Goal: Task Accomplishment & Management: Use online tool/utility

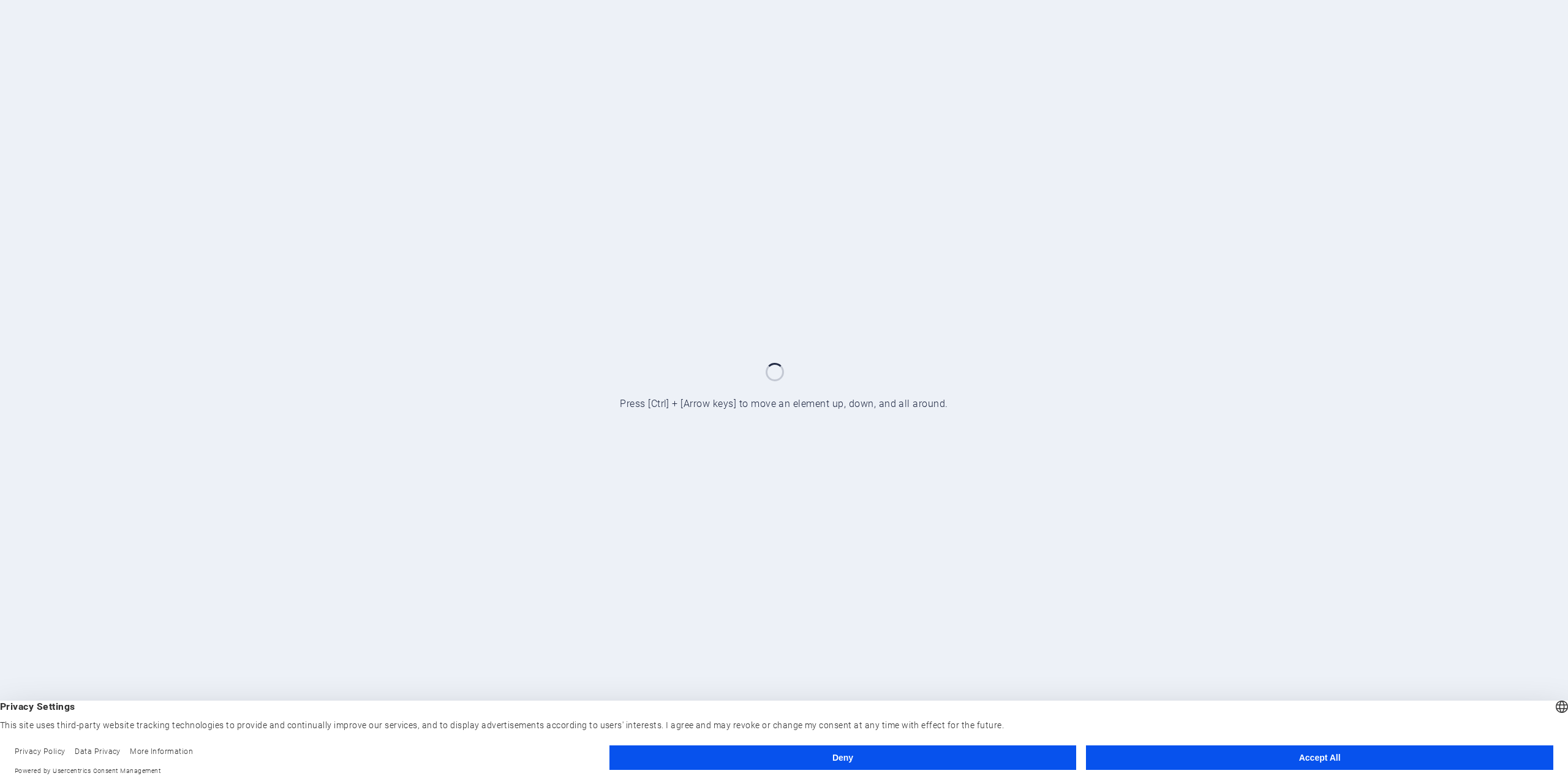
click at [1310, 760] on button "Accept All" at bounding box center [1319, 757] width 467 height 24
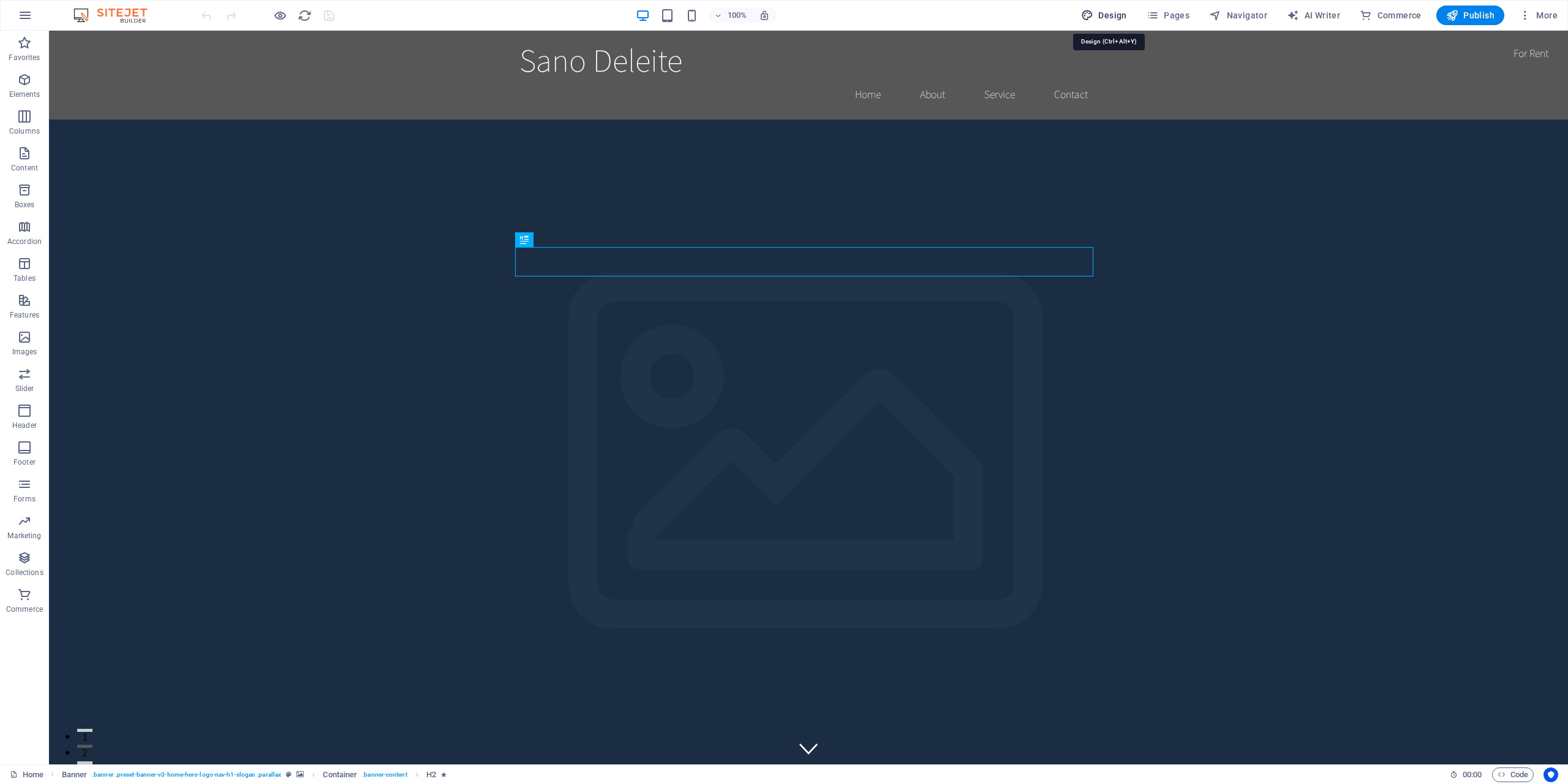
click at [1116, 17] on span "Design" at bounding box center [1104, 15] width 46 height 13
select select "rem"
select select "200"
select select "px"
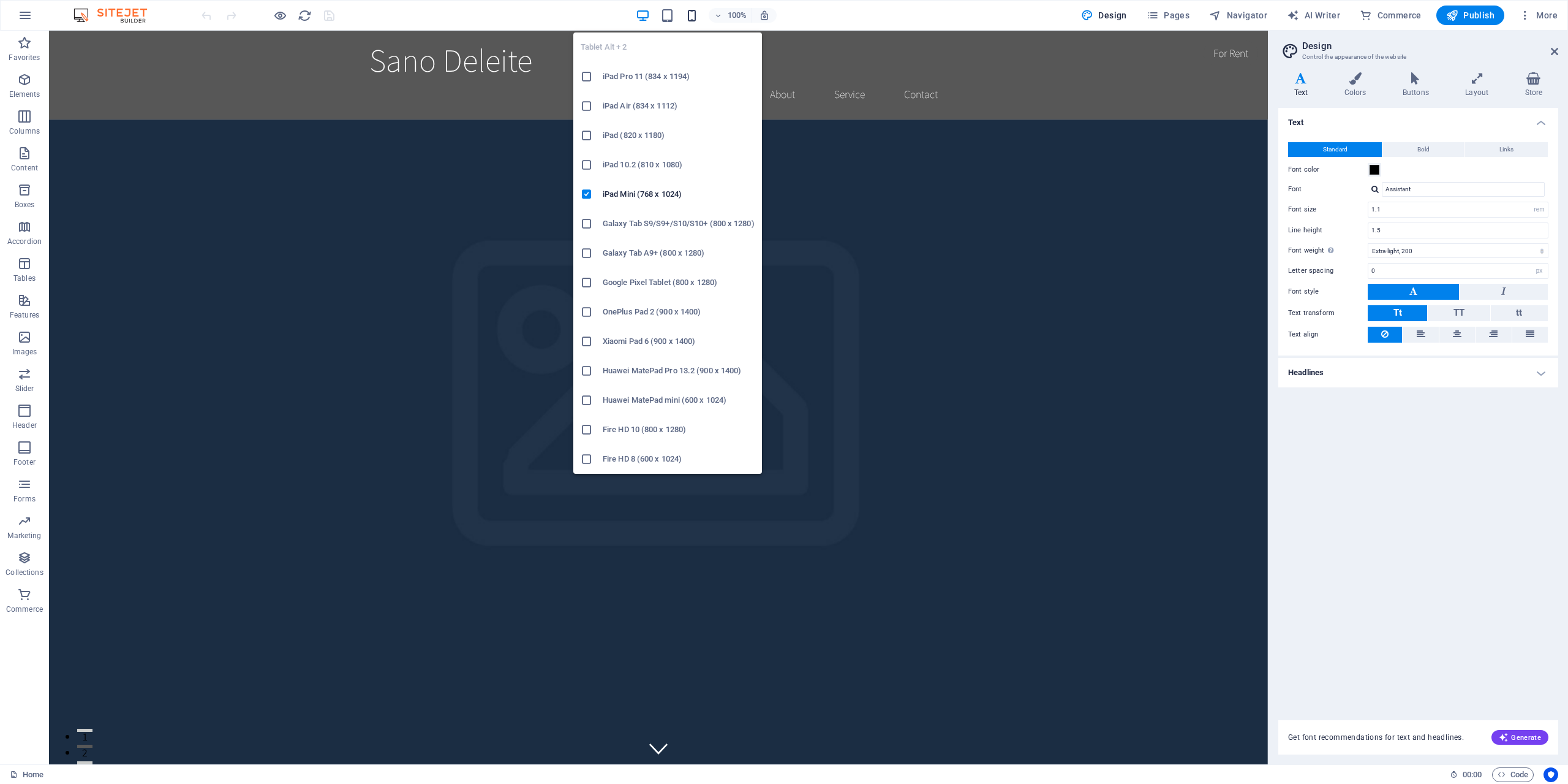
click at [688, 9] on span "button" at bounding box center [691, 15] width 14 height 14
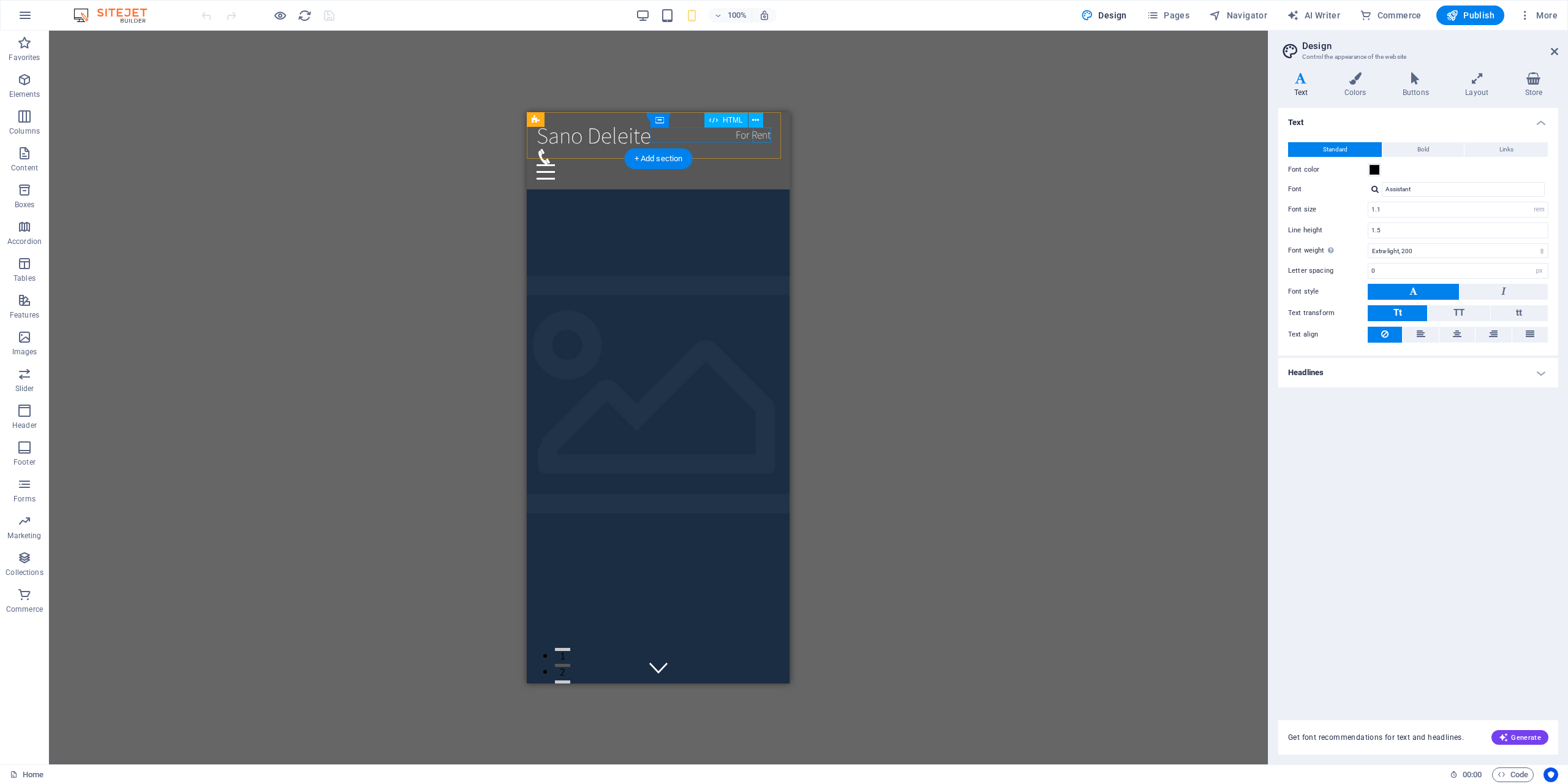
click at [754, 163] on div at bounding box center [658, 171] width 244 height 15
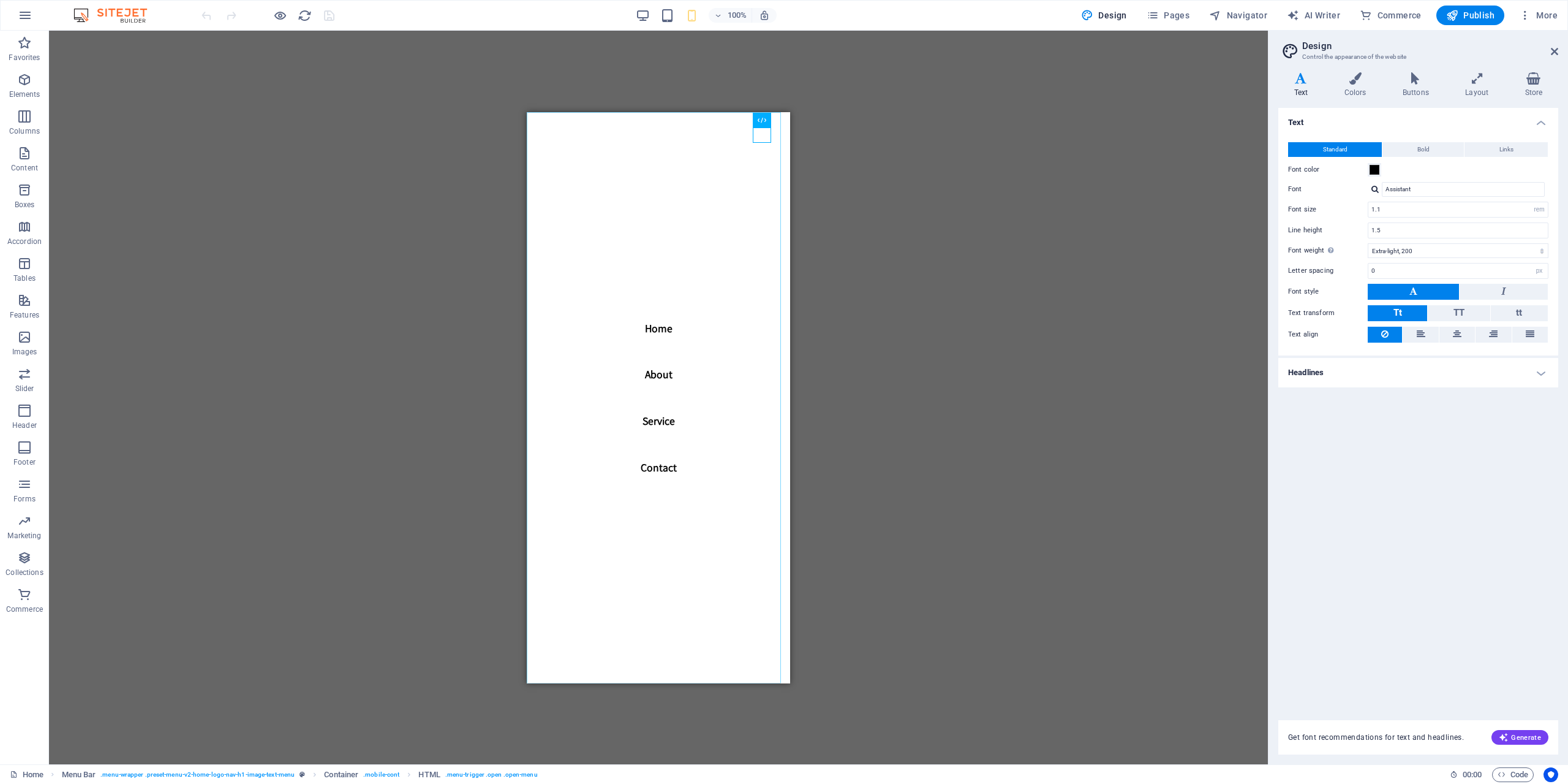
click at [761, 141] on nav "Home About Service Contact" at bounding box center [657, 397] width 263 height 571
click at [749, 373] on nav "Home About Service Contact" at bounding box center [657, 397] width 263 height 571
click at [757, 127] on nav "Home About Service Contact" at bounding box center [657, 397] width 263 height 571
click at [743, 135] on nav "Home About Service Contact" at bounding box center [657, 397] width 263 height 571
click at [768, 128] on nav "Home About Service Contact" at bounding box center [657, 397] width 263 height 571
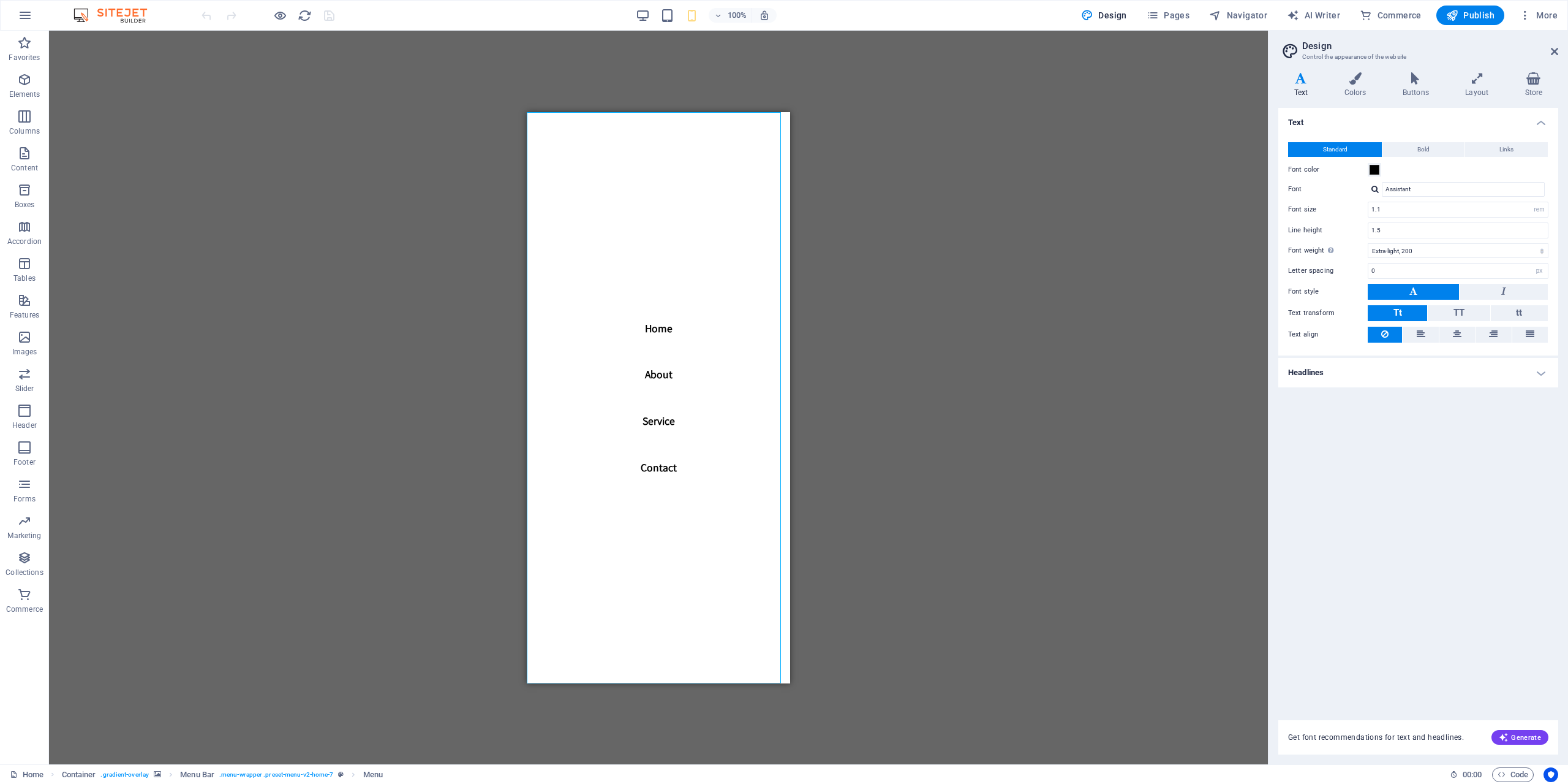
click at [642, 135] on nav "Home About Service Contact" at bounding box center [657, 397] width 263 height 571
click at [538, 136] on nav "Home About Service Contact" at bounding box center [657, 397] width 263 height 571
click at [616, 138] on nav "Home About Service Contact" at bounding box center [657, 397] width 263 height 571
click at [671, 138] on nav "Home About Service Contact" at bounding box center [657, 397] width 263 height 571
click at [639, 132] on nav "Home About Service Contact" at bounding box center [657, 397] width 263 height 571
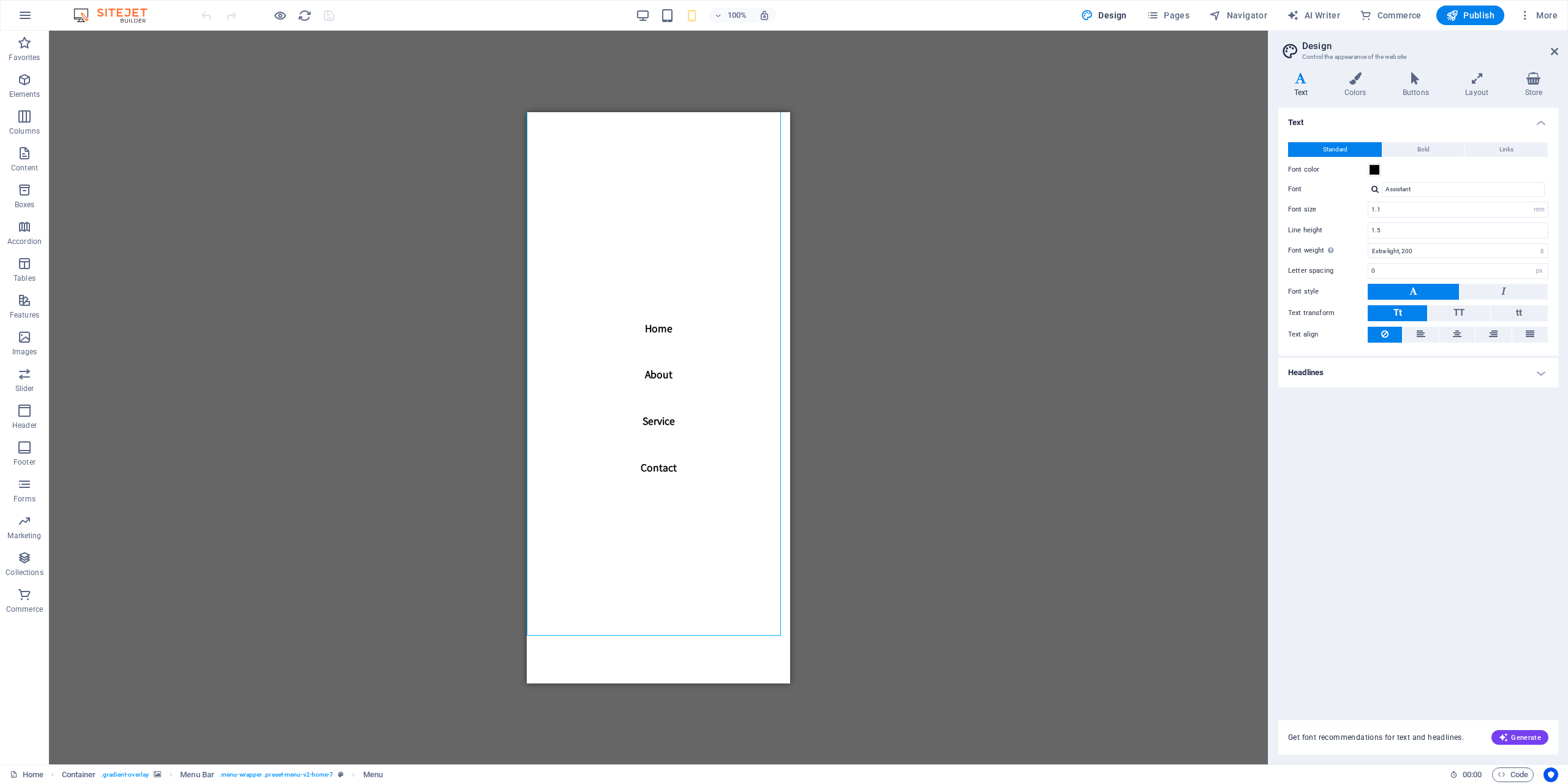
scroll to position [368, 0]
click at [652, 326] on nav "Home About Service Contact" at bounding box center [657, 397] width 263 height 571
click at [655, 333] on nav "Home About Service Contact" at bounding box center [657, 397] width 263 height 571
click at [734, 292] on nav "Home About Service Contact" at bounding box center [657, 397] width 263 height 571
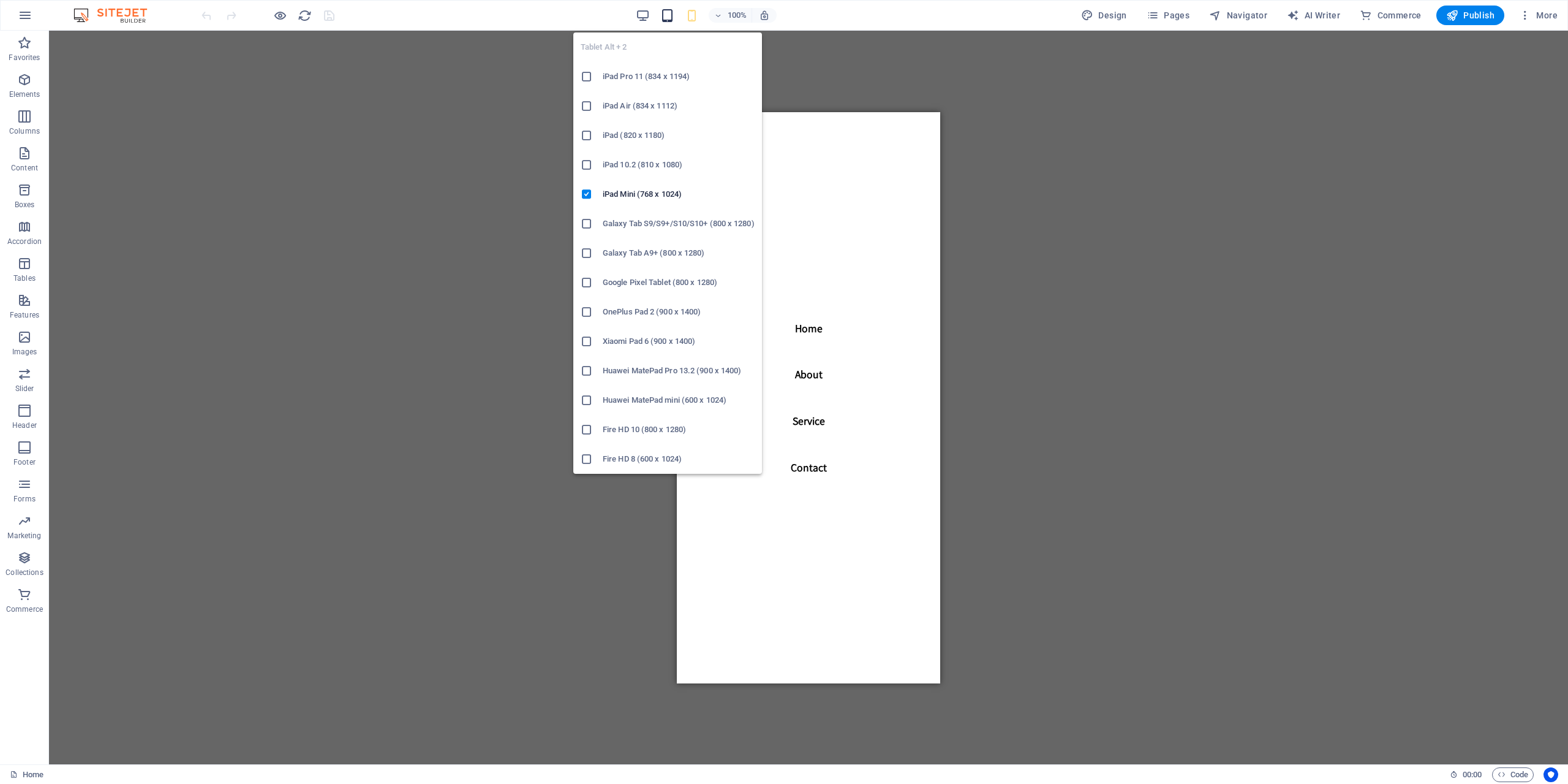
click at [663, 16] on icon "button" at bounding box center [667, 15] width 14 height 14
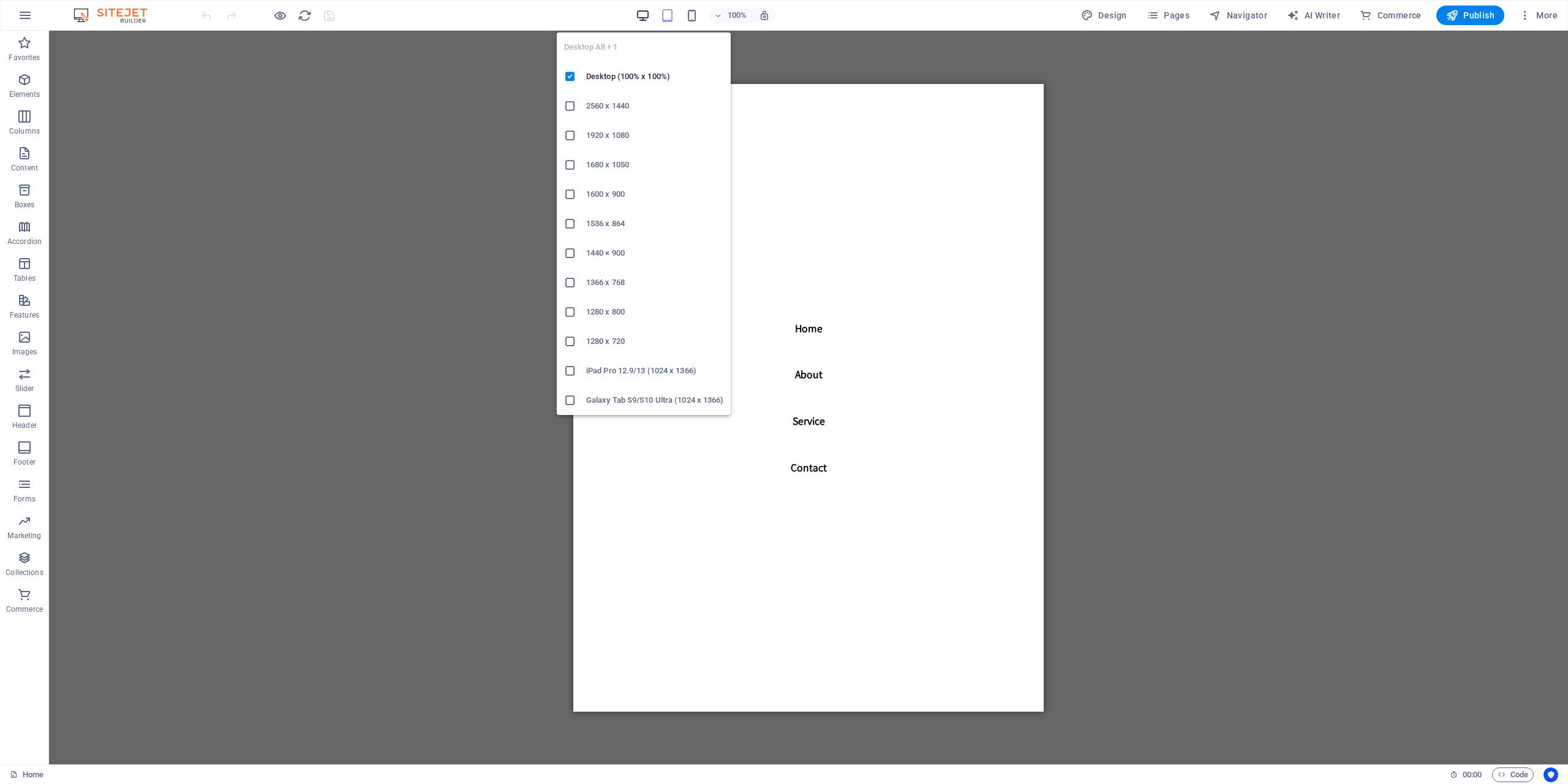
click at [643, 14] on icon "button" at bounding box center [642, 15] width 14 height 14
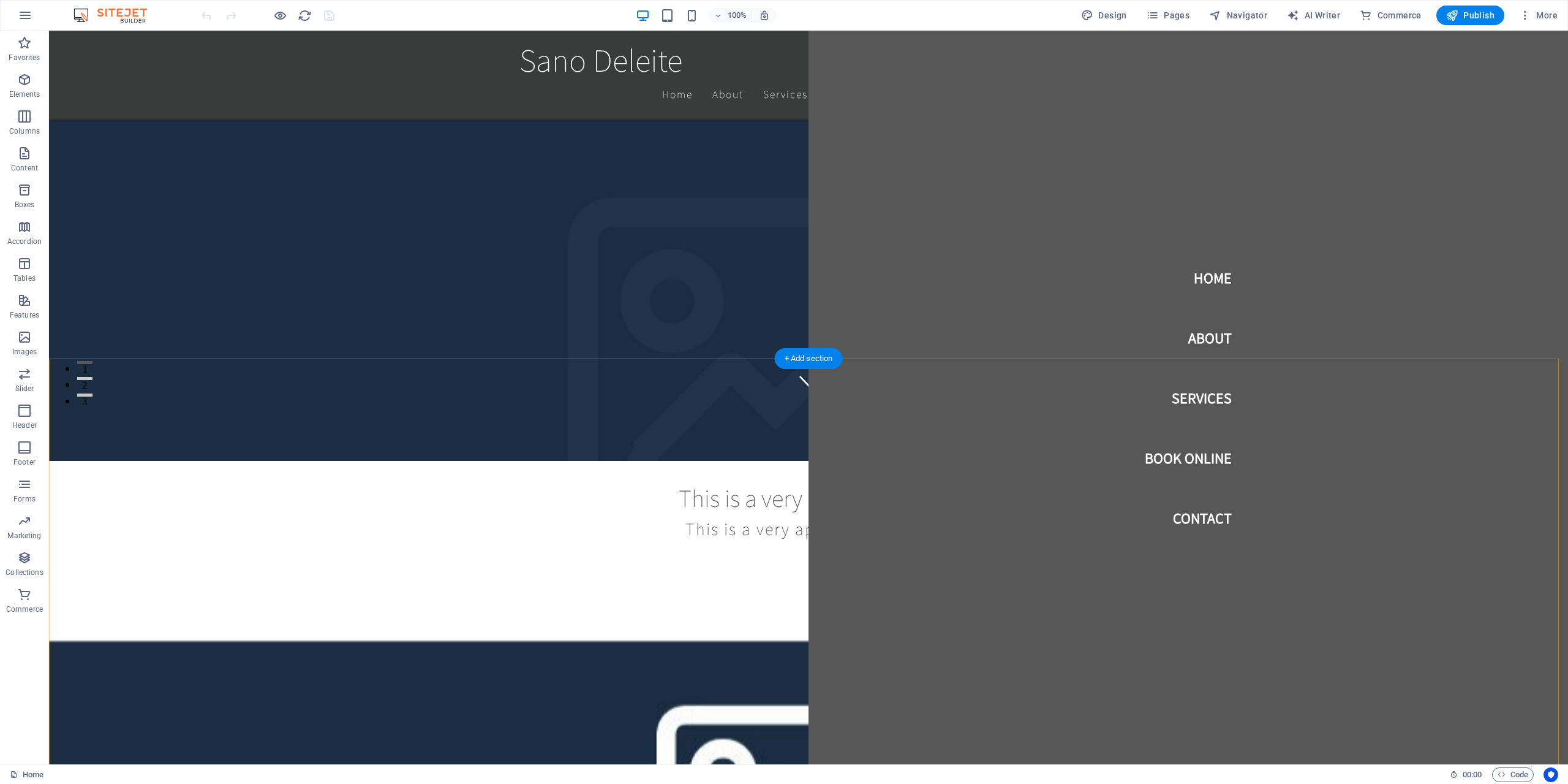
click at [1487, 119] on nav "Home About Services Book Online Contact" at bounding box center [1187, 397] width 759 height 734
click at [1257, 14] on span "Navigator" at bounding box center [1238, 15] width 58 height 13
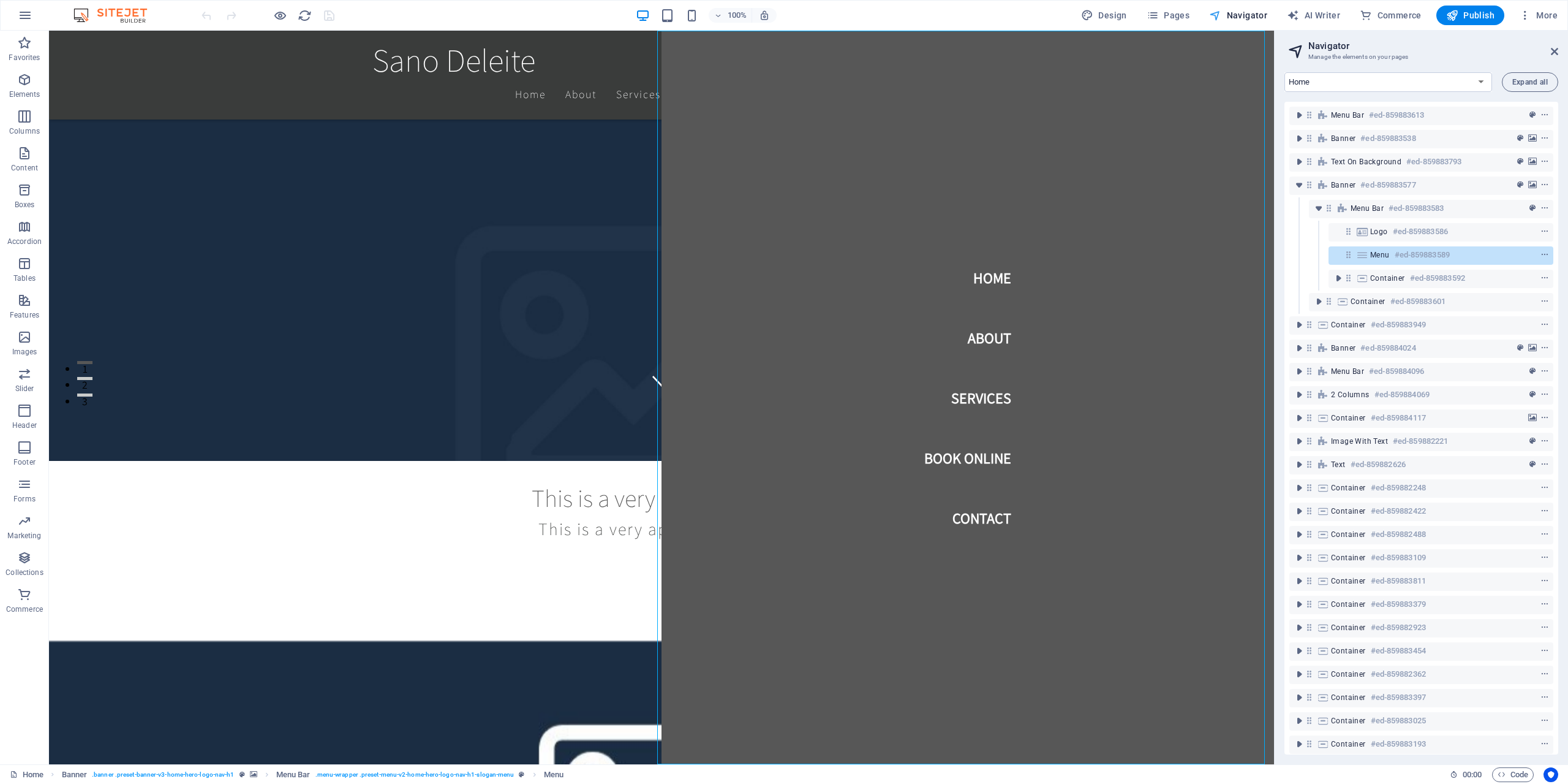
click at [1243, 13] on span "Navigator" at bounding box center [1238, 15] width 58 height 13
click at [1320, 12] on span "AI Writer" at bounding box center [1312, 15] width 53 height 13
select select "English"
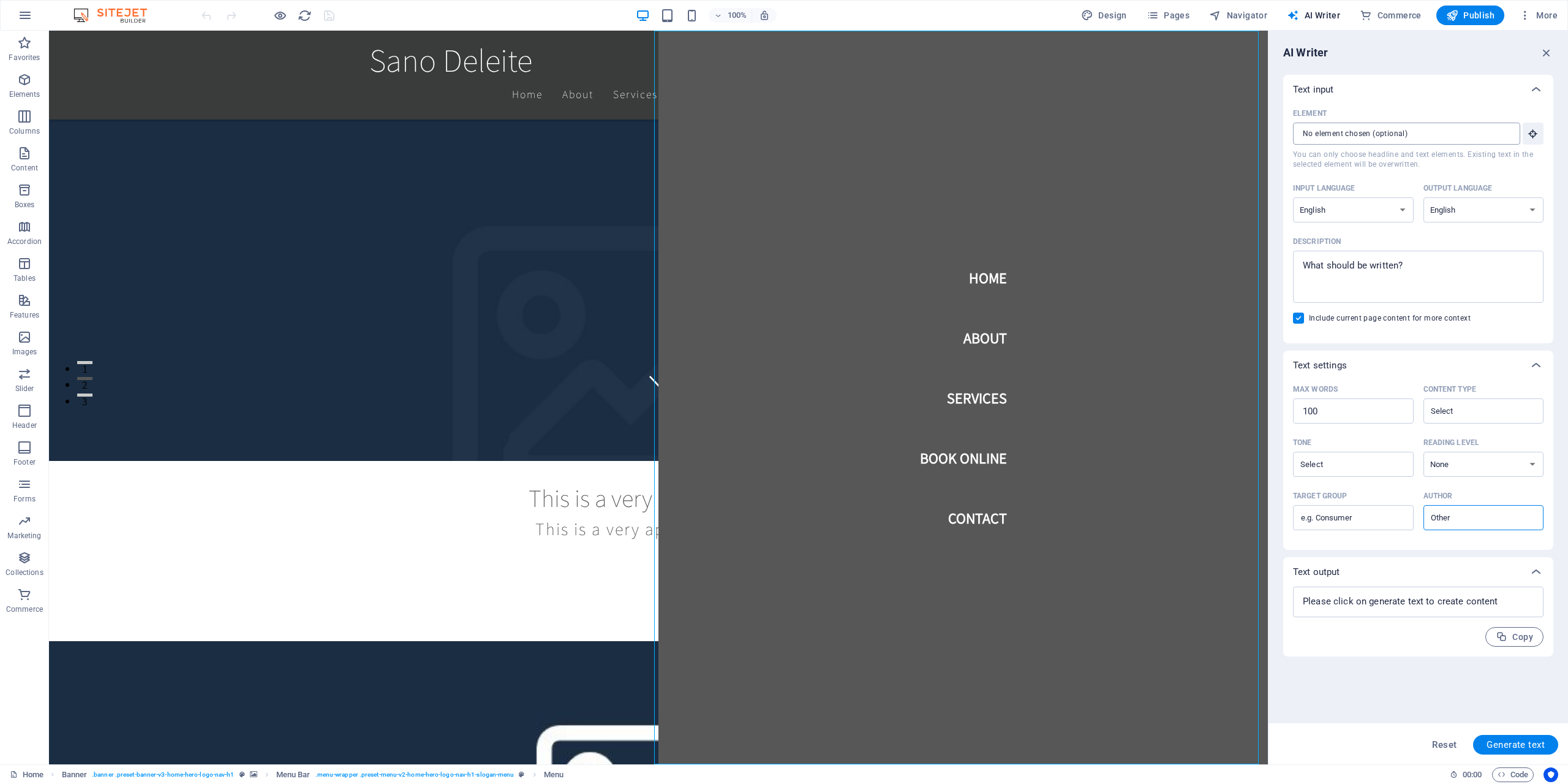
click at [1346, 135] on input "Element ​ You can only choose headline and text elements. Existing text in the …" at bounding box center [1402, 134] width 219 height 22
click at [1528, 132] on icon "button" at bounding box center [1533, 133] width 11 height 11
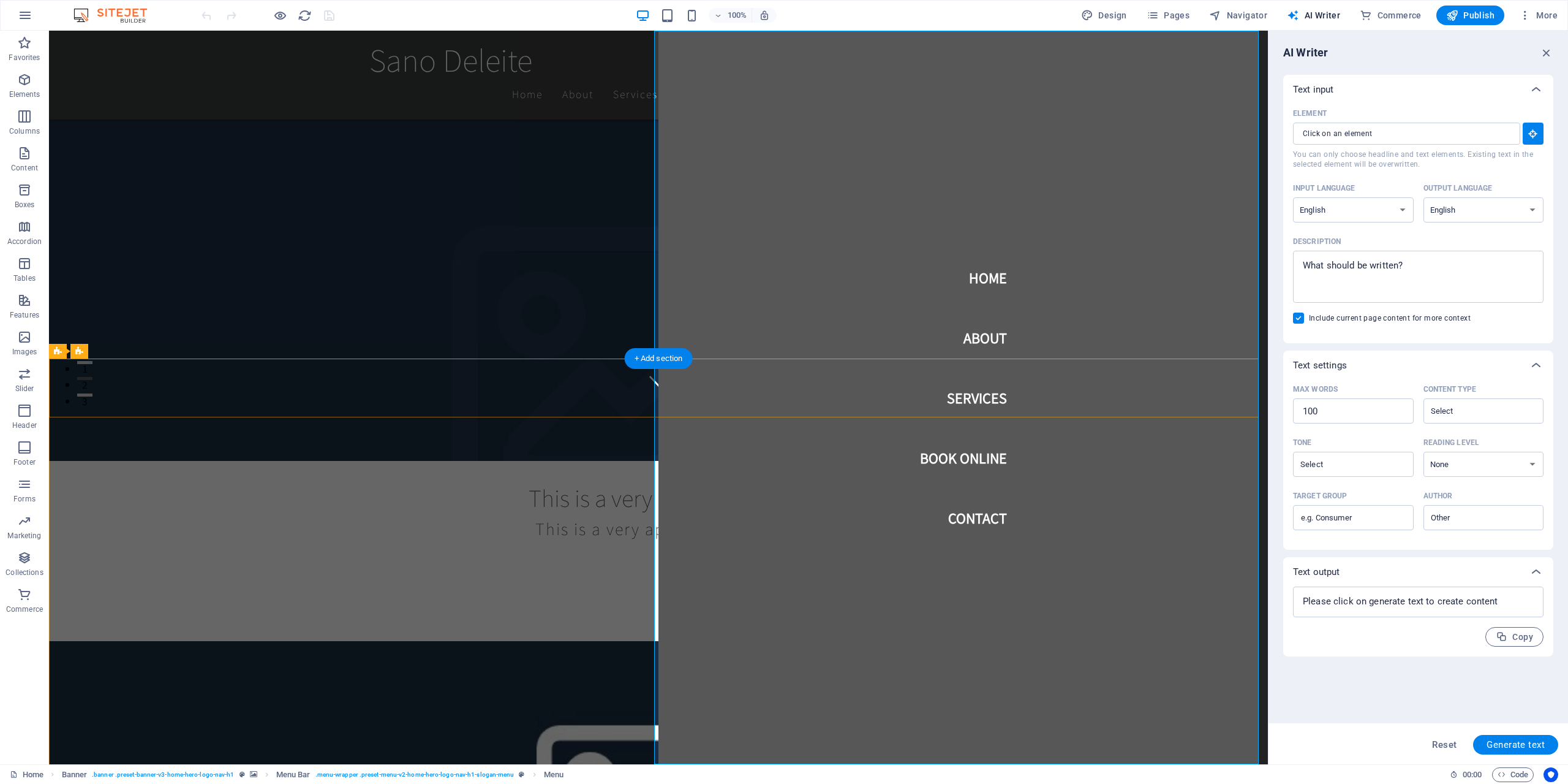
click at [929, 261] on nav "Home About Services Book Online Contact" at bounding box center [963, 397] width 610 height 734
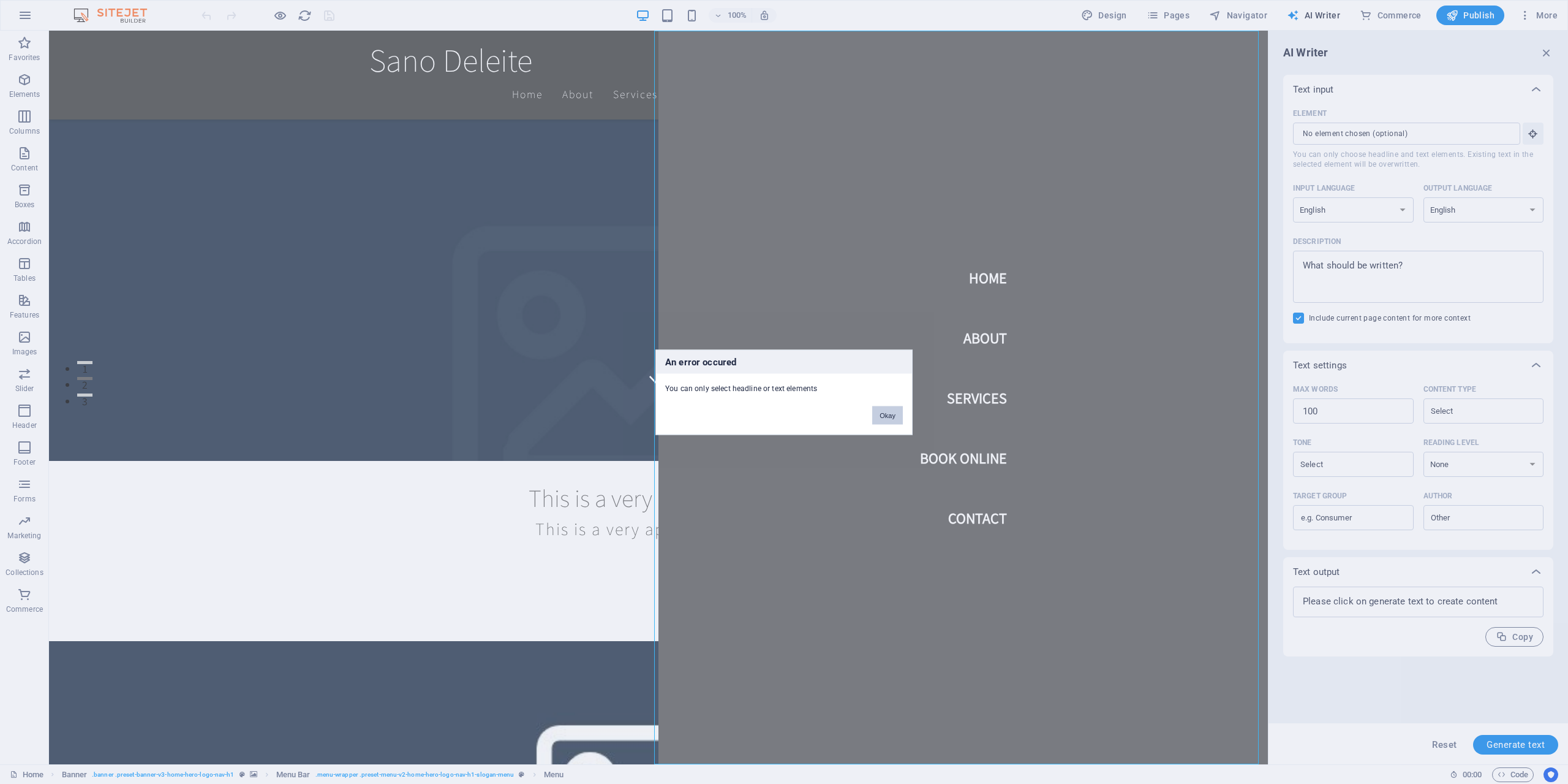
click at [896, 418] on button "Okay" at bounding box center [887, 415] width 30 height 19
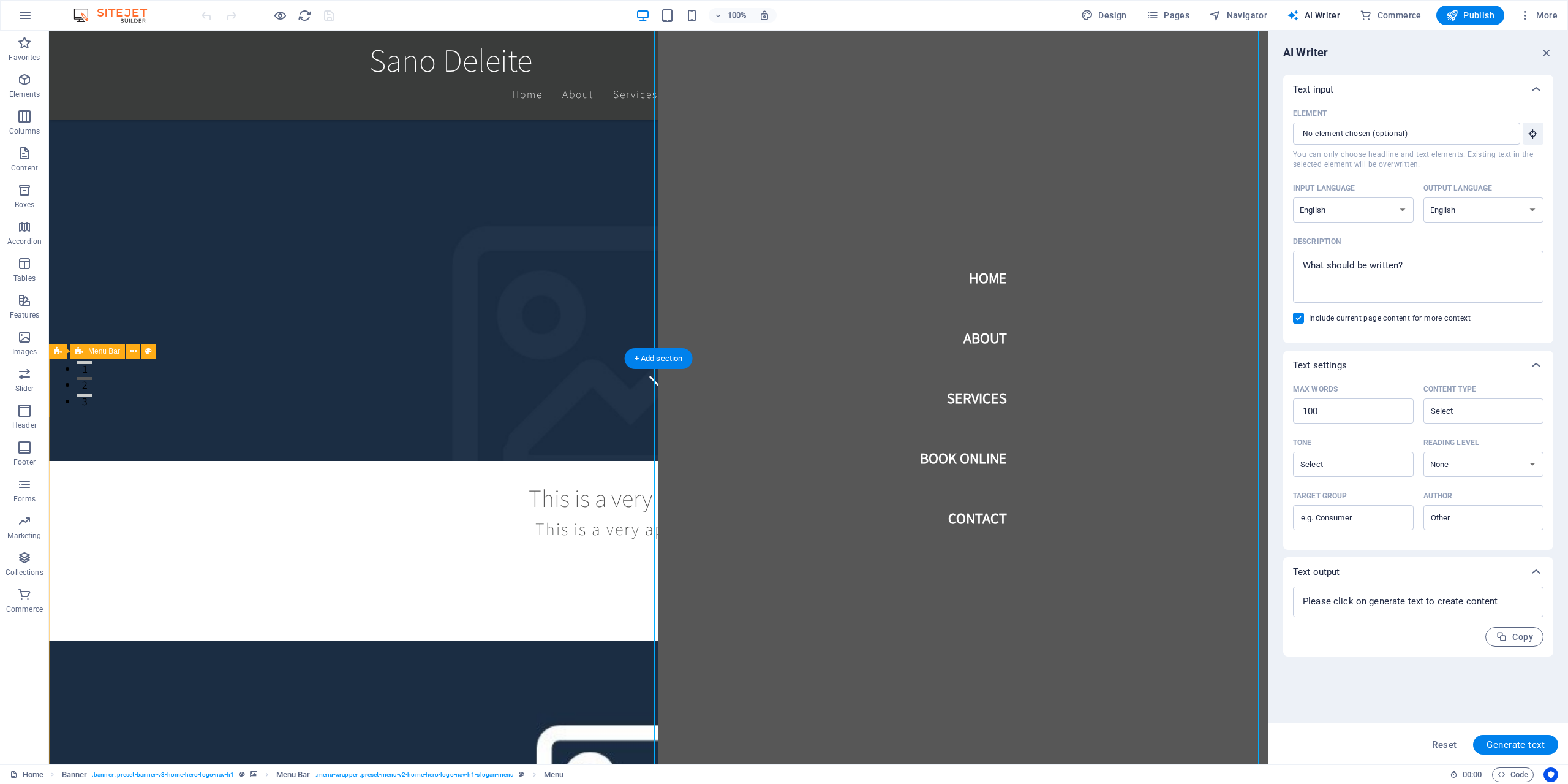
click at [35, 262] on span "Tables" at bounding box center [24, 270] width 49 height 29
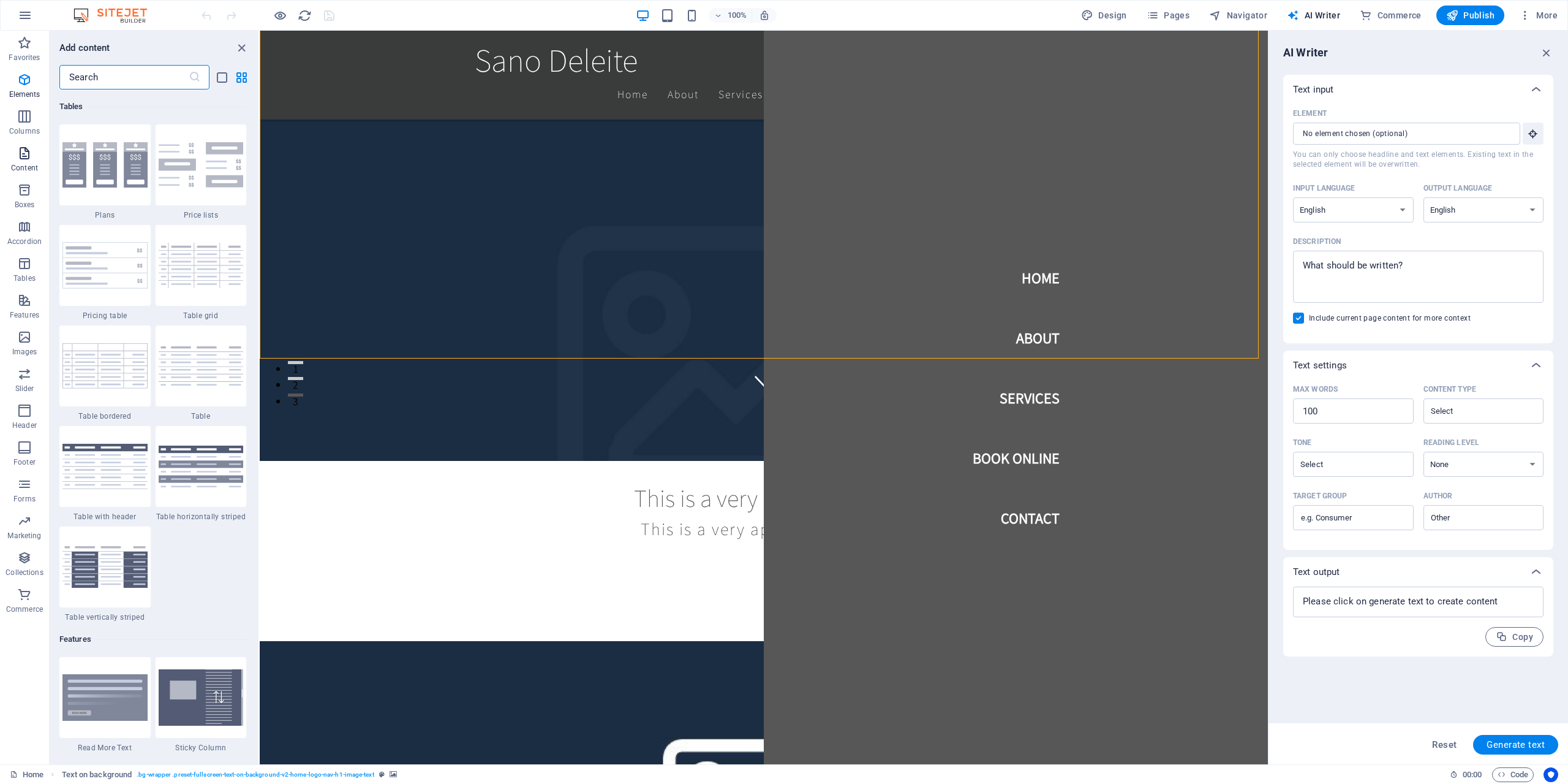
click at [26, 159] on icon "button" at bounding box center [24, 152] width 14 height 14
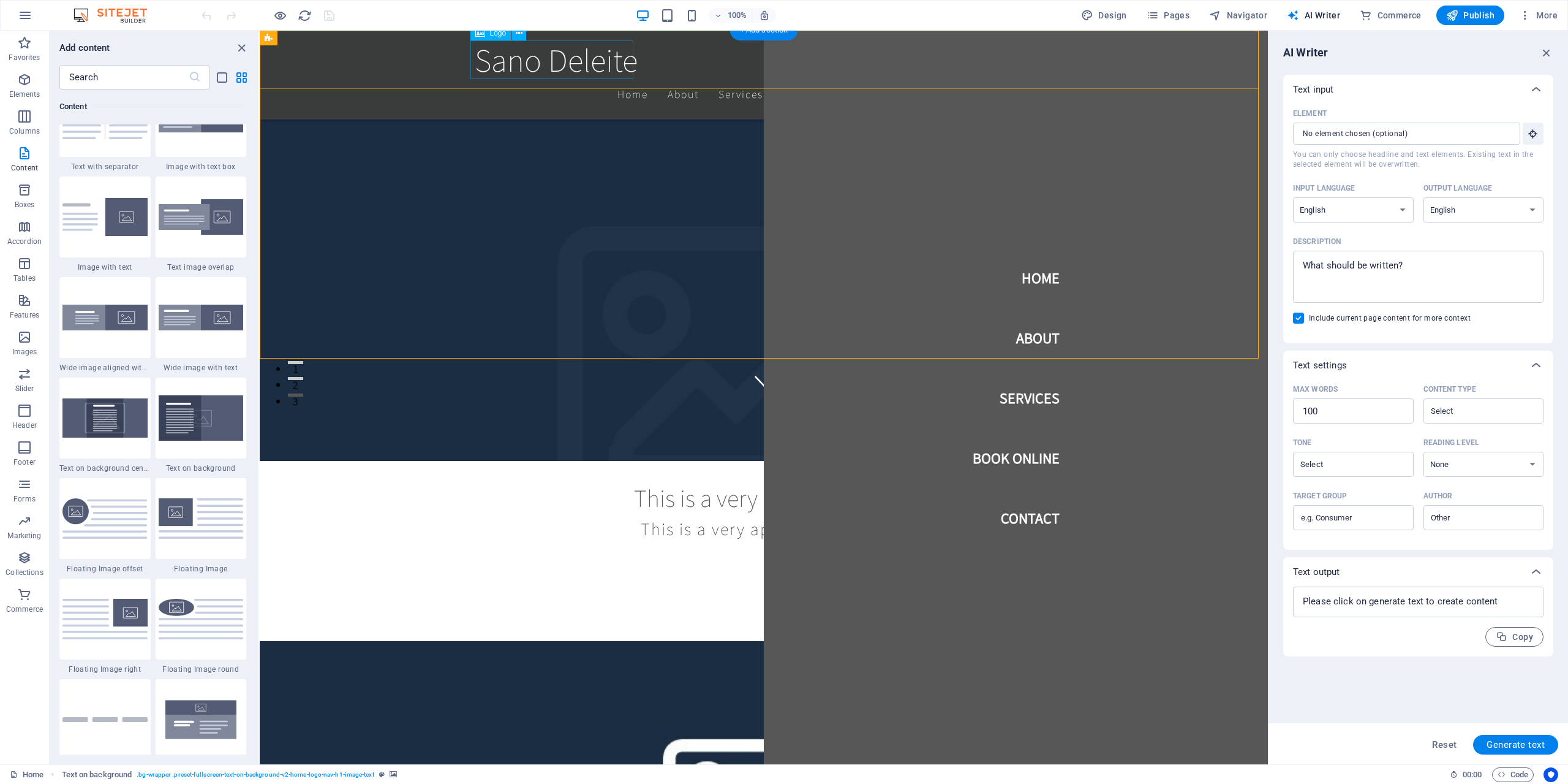
scroll to position [2144, 0]
